Goal: Information Seeking & Learning: Check status

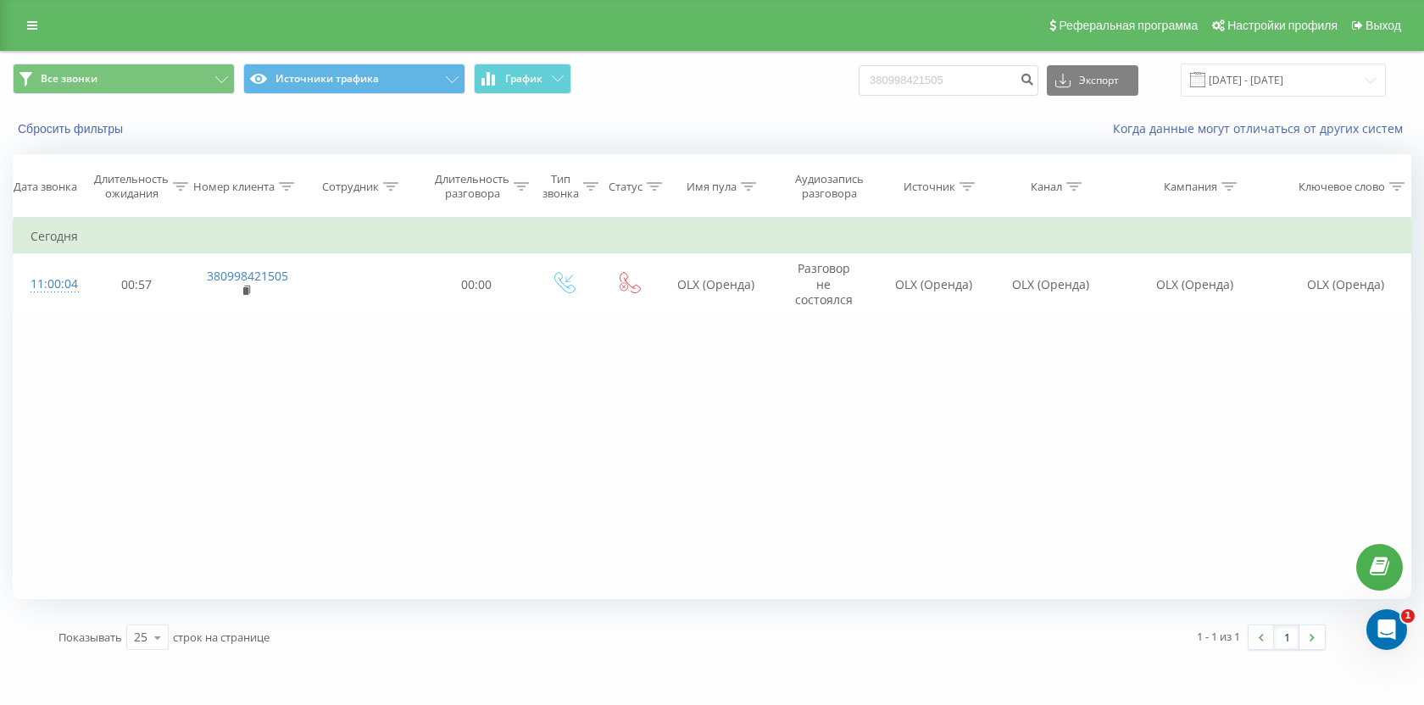
click at [999, 80] on input "380998421505" at bounding box center [948, 80] width 180 height 31
type input "380967690266"
click at [1034, 80] on icon "submit" at bounding box center [1026, 77] width 14 height 10
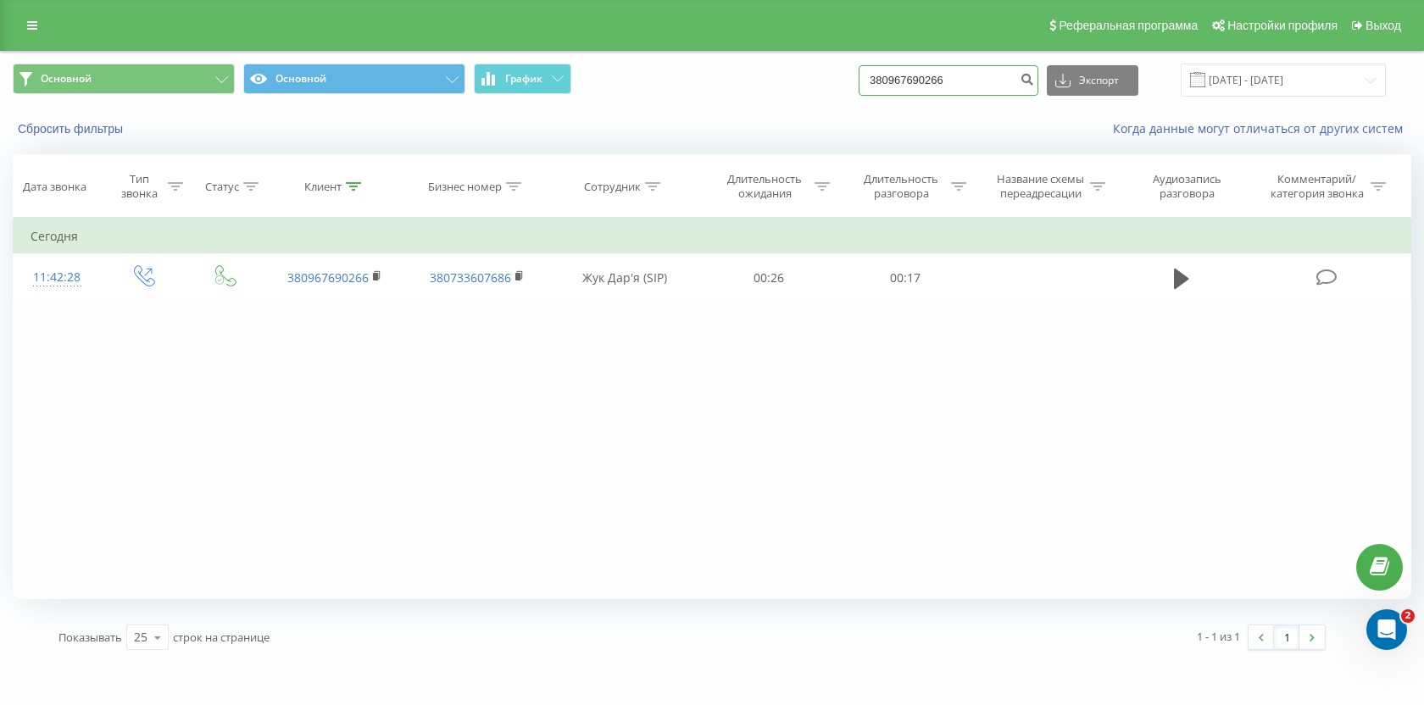
click at [1013, 77] on input "380967690266" at bounding box center [948, 80] width 180 height 31
click at [81, 131] on button "Сбросить фильтры" at bounding box center [72, 128] width 119 height 15
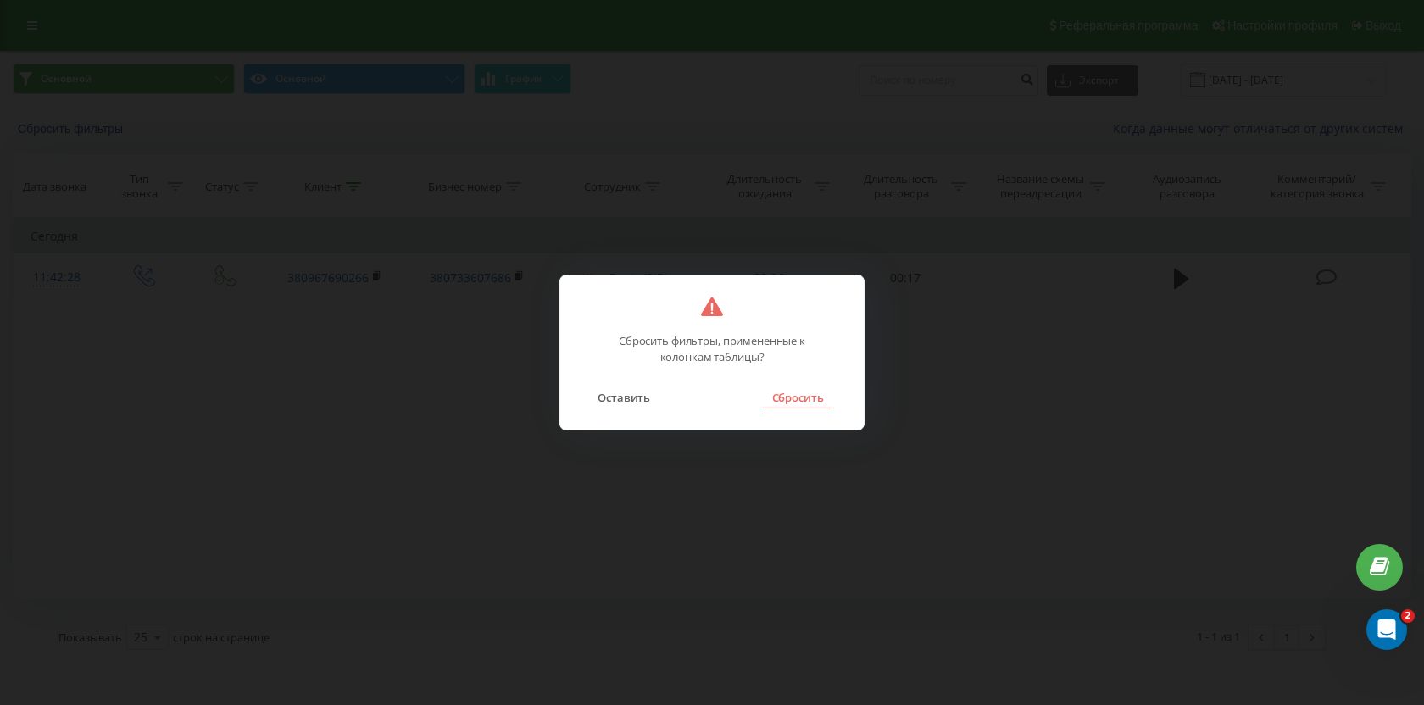
click at [796, 403] on button "Сбросить" at bounding box center [797, 397] width 69 height 22
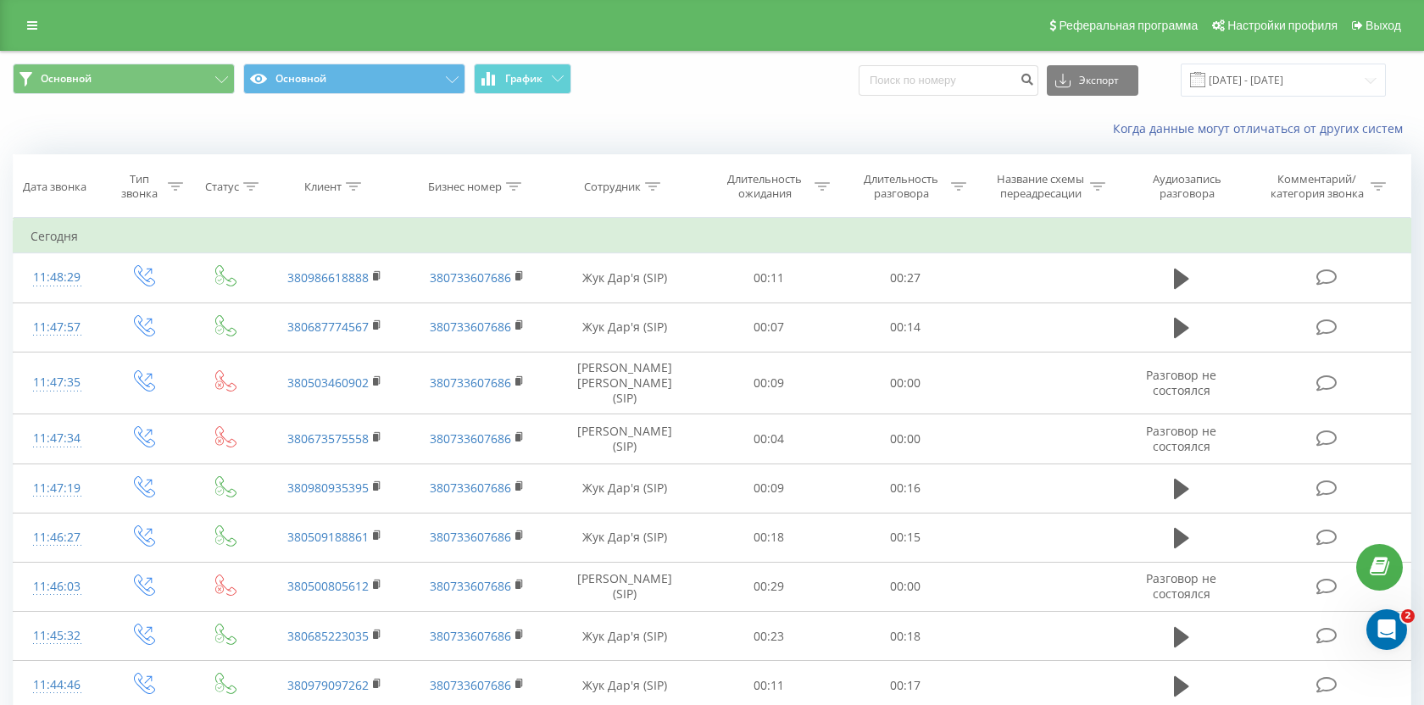
scroll to position [3, 0]
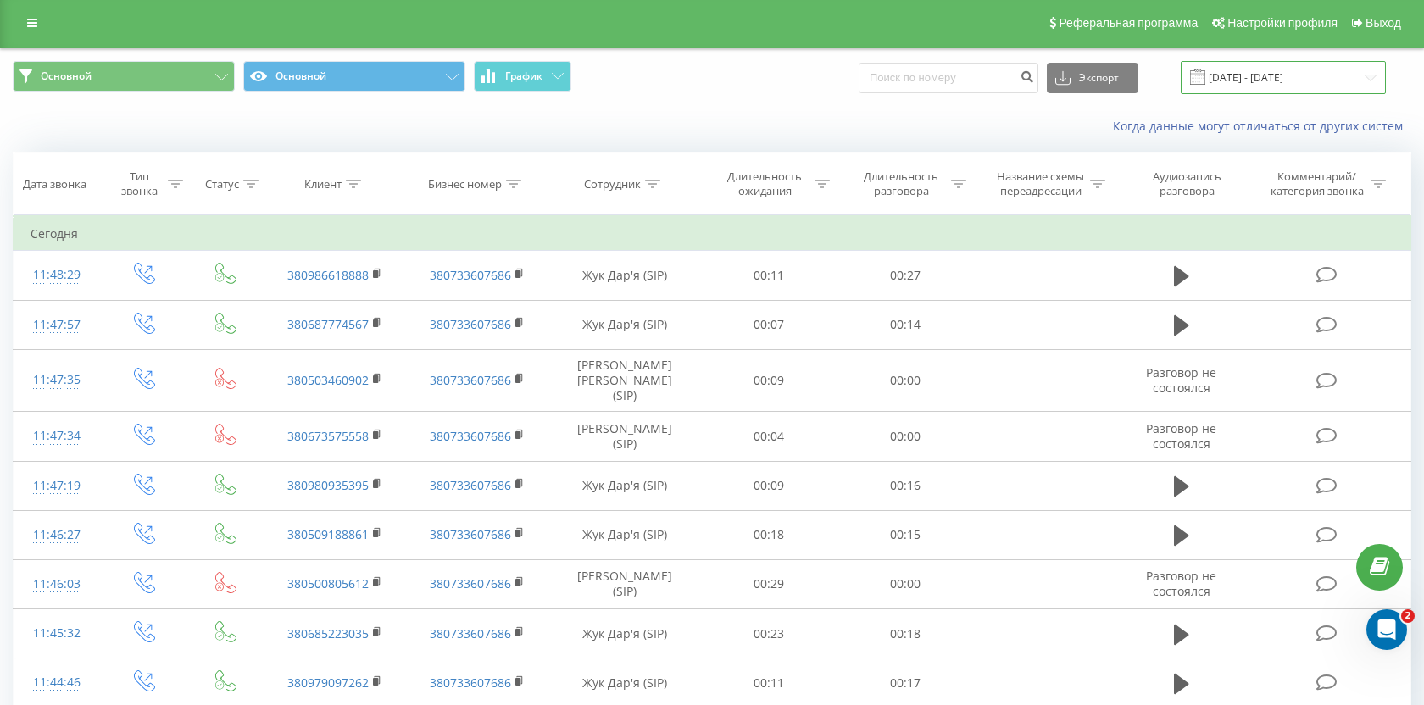
click at [1241, 74] on input "21.05.2025 - 21.08.2025" at bounding box center [1282, 77] width 205 height 33
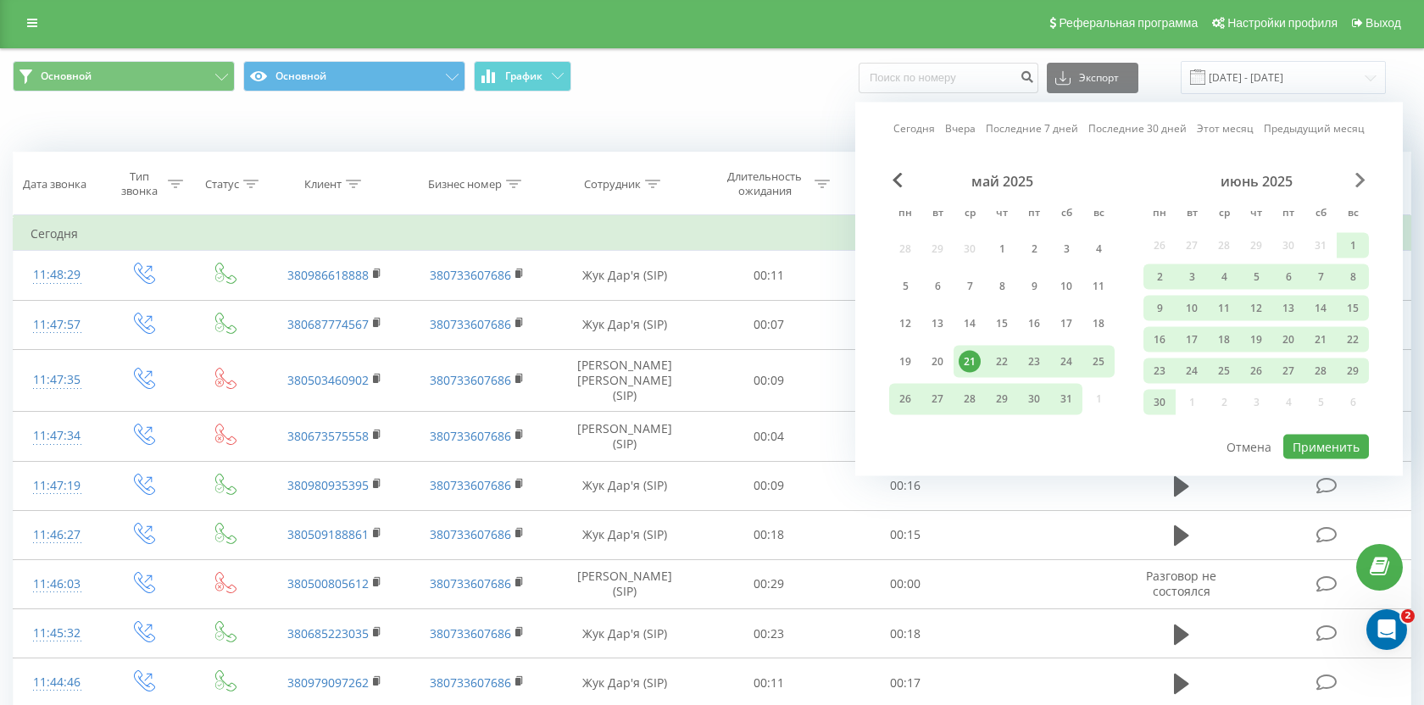
click at [1359, 175] on span "Next Month" at bounding box center [1360, 180] width 10 height 15
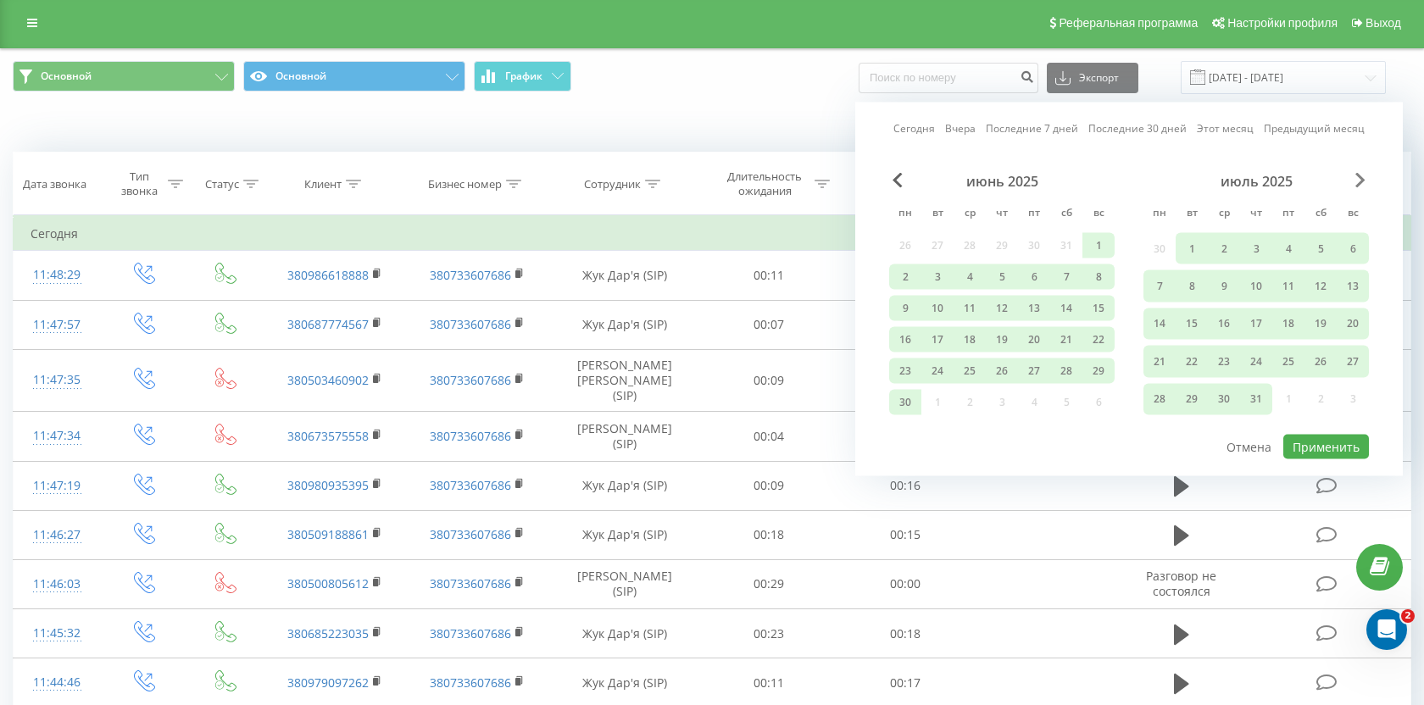
click at [1359, 177] on span "Next Month" at bounding box center [1360, 180] width 10 height 15
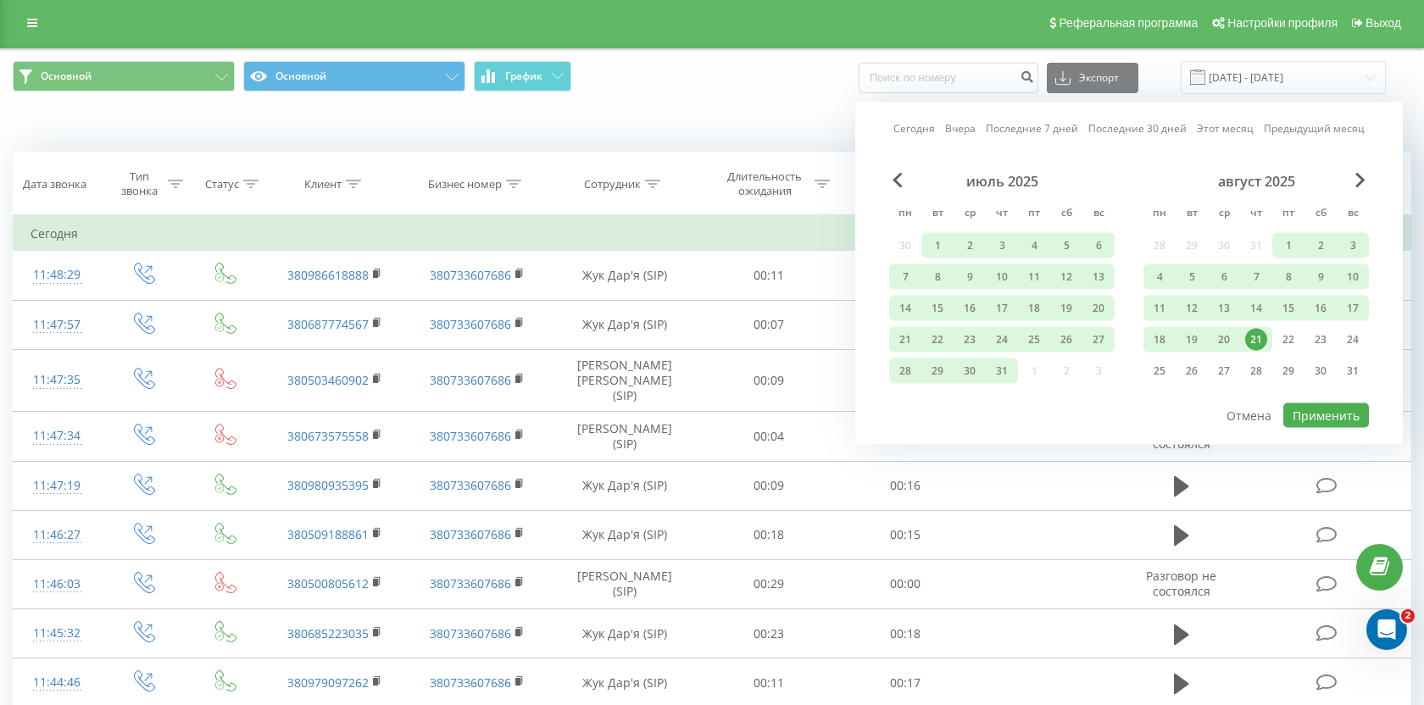
click at [1252, 336] on div "21" at bounding box center [1256, 340] width 22 height 22
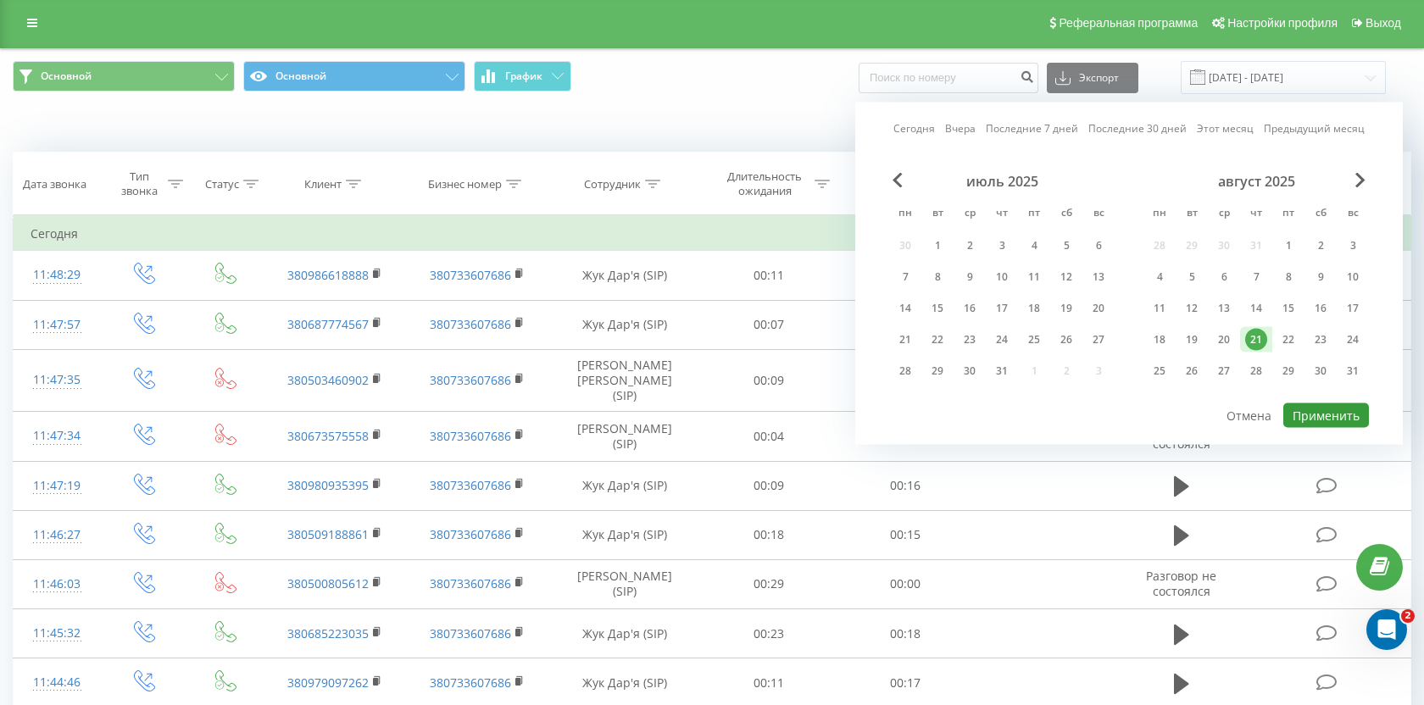
click at [1320, 410] on button "Применить" at bounding box center [1326, 415] width 86 height 25
type input "[DATE] - [DATE]"
